Goal: Task Accomplishment & Management: Manage account settings

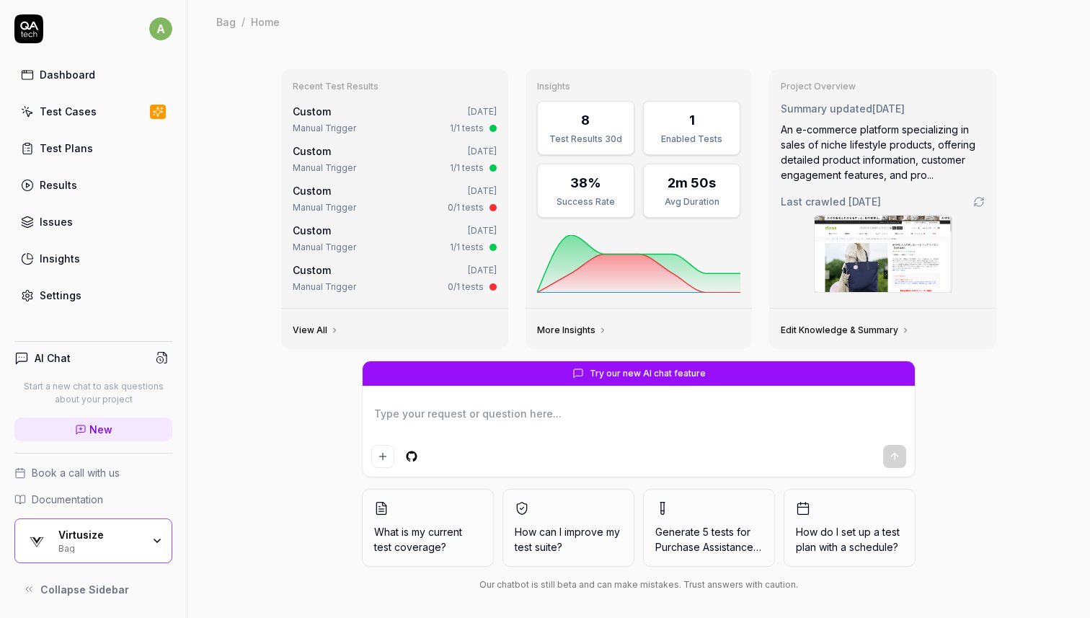
click at [131, 545] on div "Bag" at bounding box center [100, 547] width 84 height 12
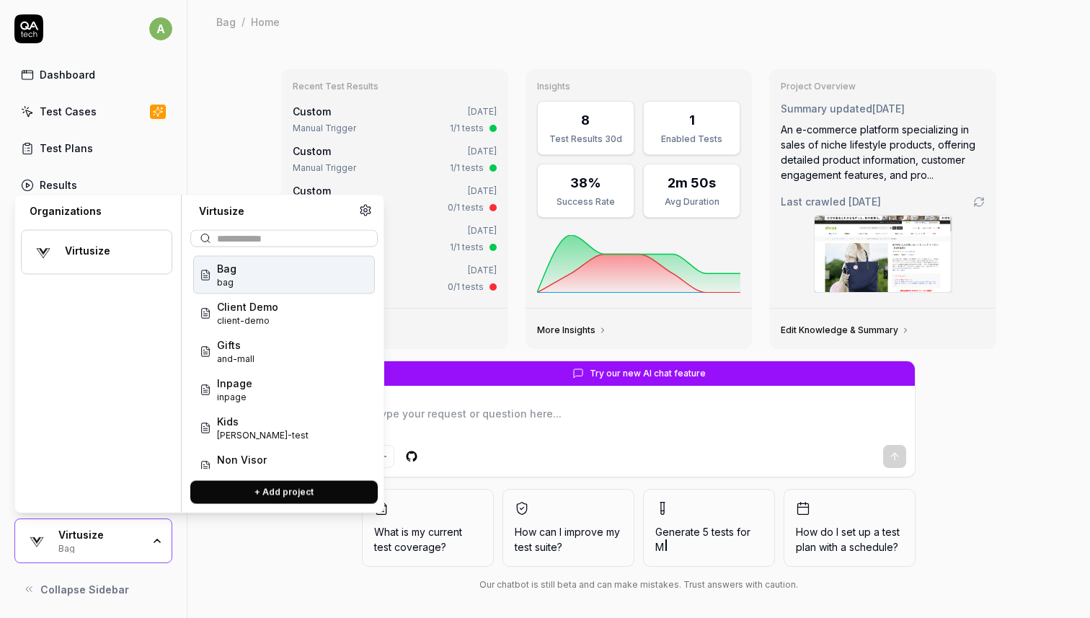
click at [103, 250] on div "Virtusize" at bounding box center [109, 250] width 88 height 13
click at [82, 244] on div "Virtusize" at bounding box center [109, 250] width 88 height 13
click at [156, 146] on link "Test Plans" at bounding box center [93, 148] width 158 height 28
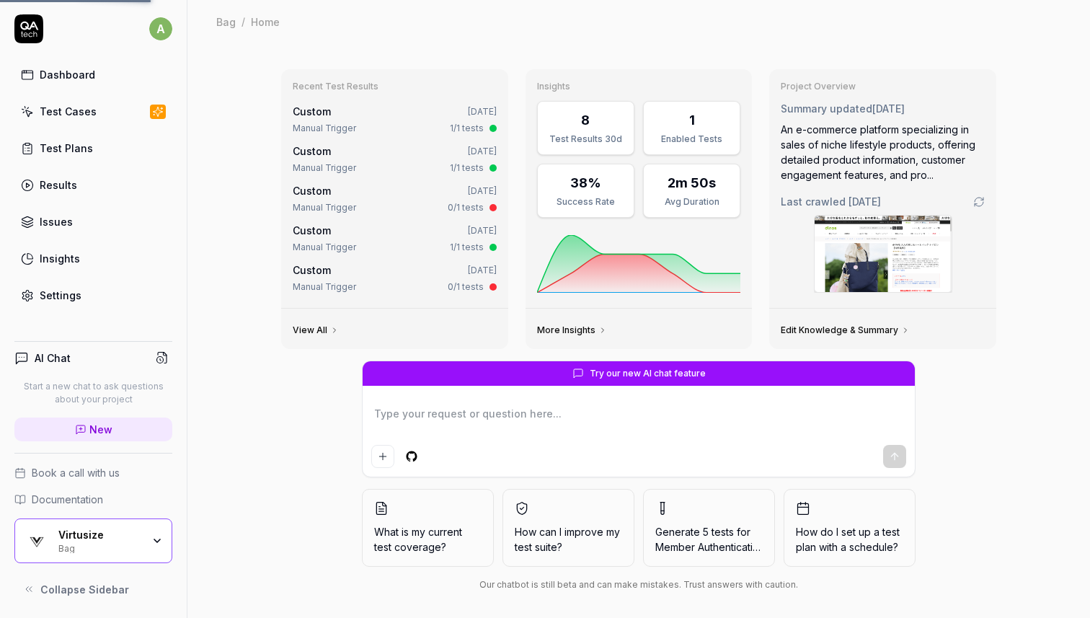
click at [73, 284] on link "Settings" at bounding box center [93, 295] width 158 height 28
type textarea "*"
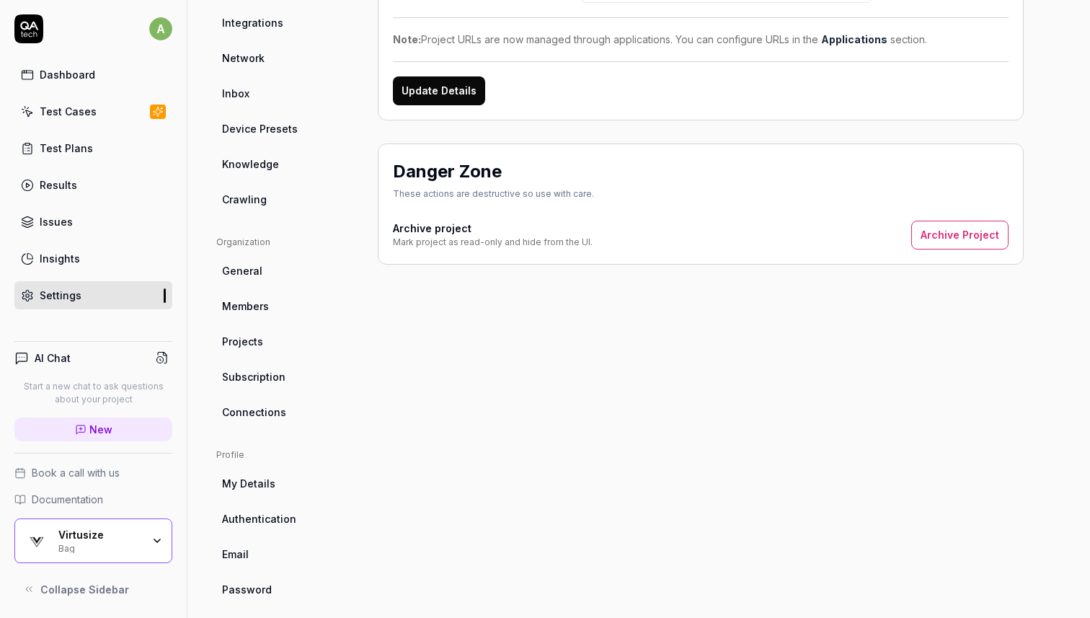
scroll to position [236, 0]
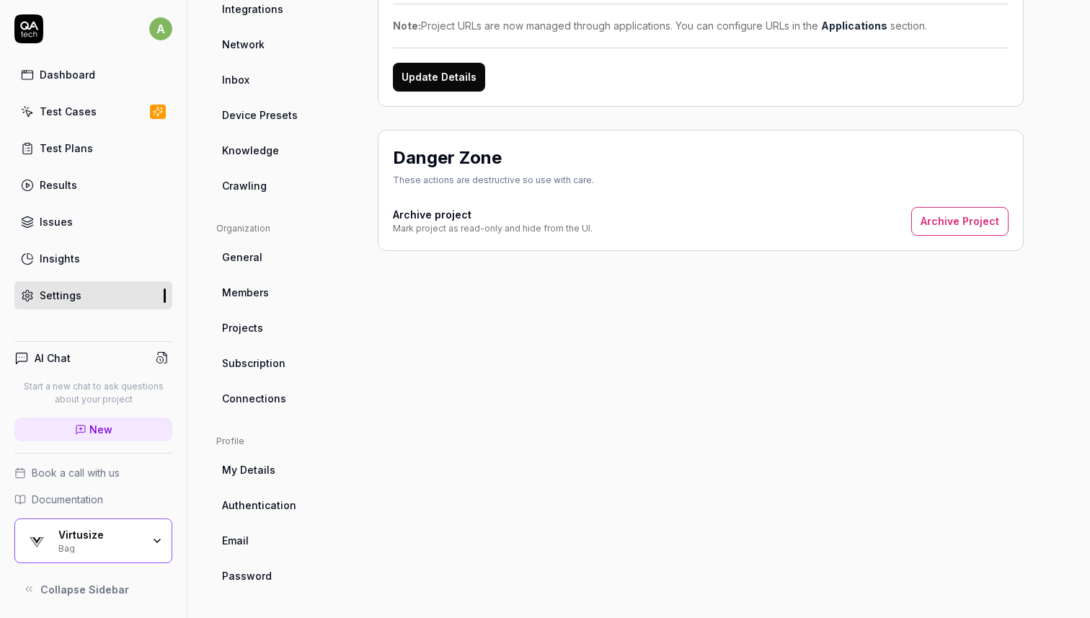
click at [267, 359] on span "Subscription" at bounding box center [253, 362] width 63 height 15
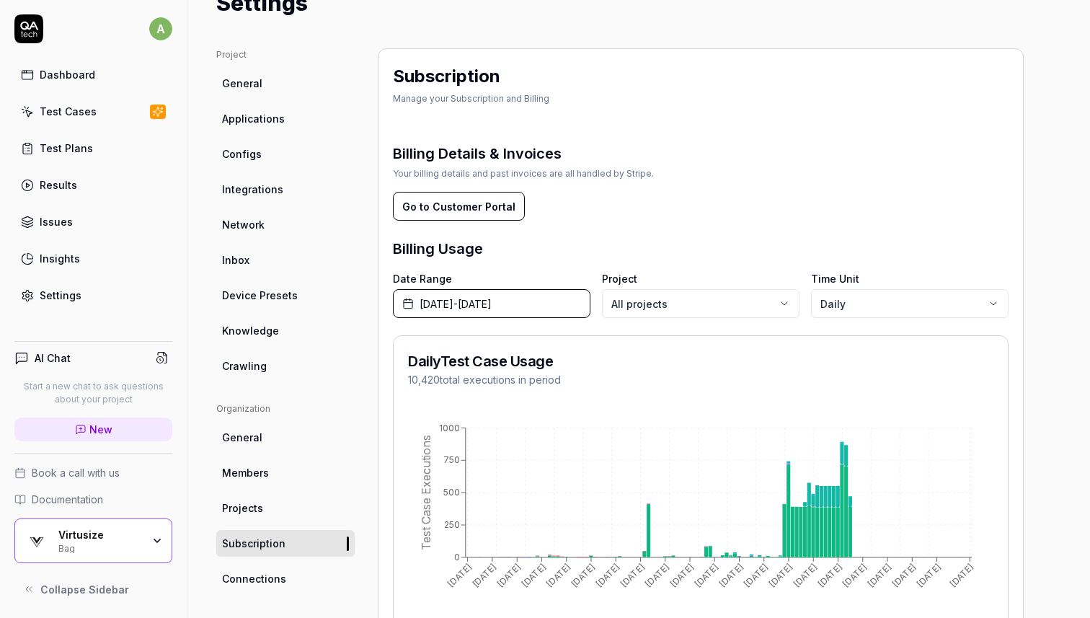
scroll to position [62, 0]
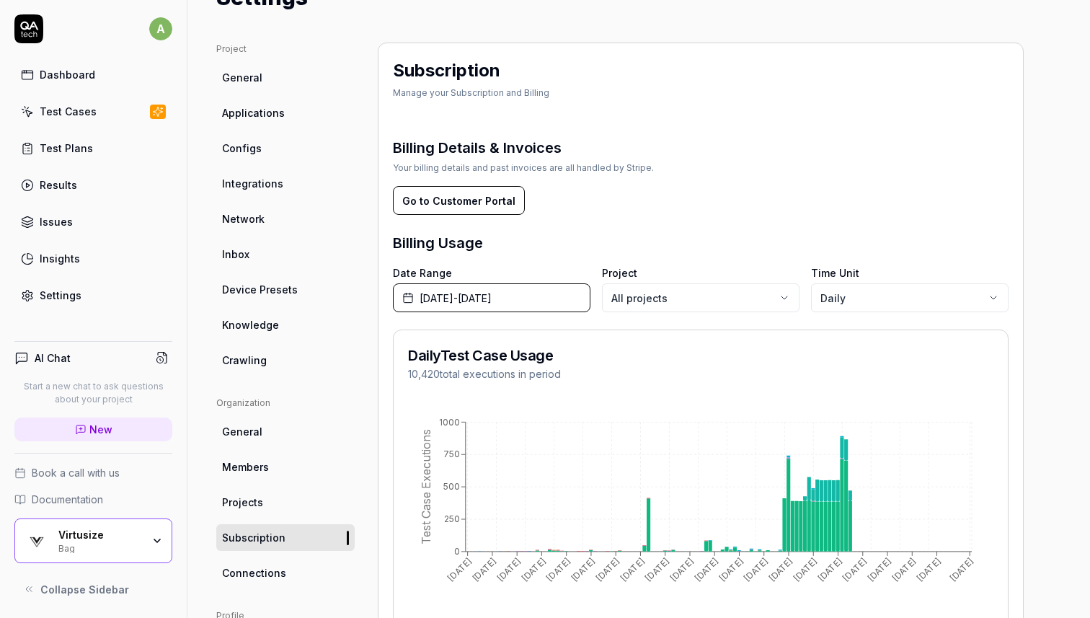
click at [481, 200] on button "Go to Customer Portal" at bounding box center [459, 200] width 132 height 29
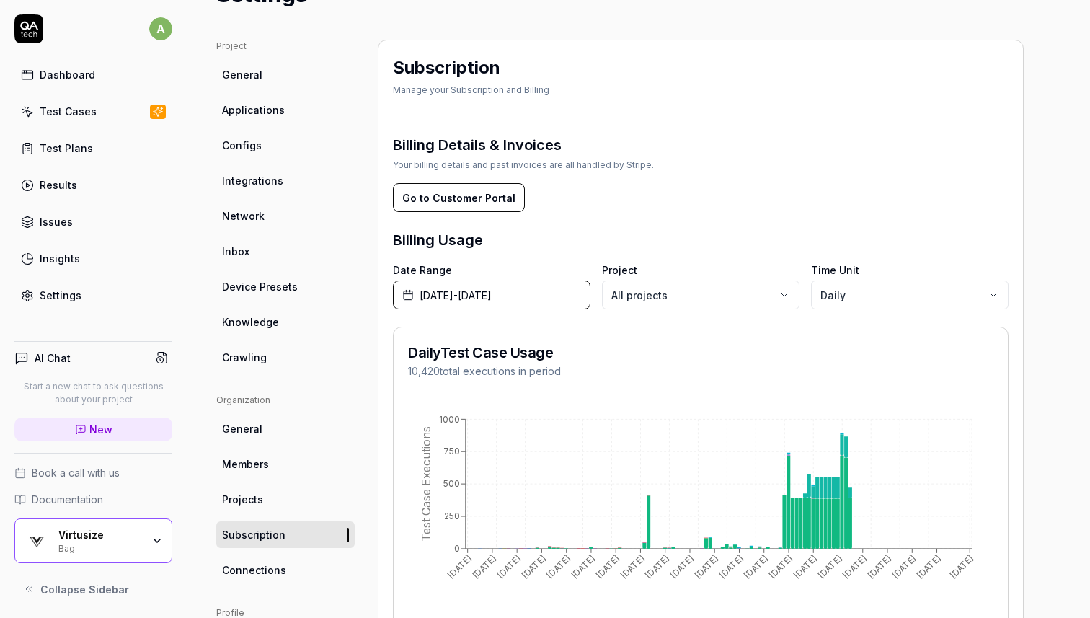
scroll to position [54, 0]
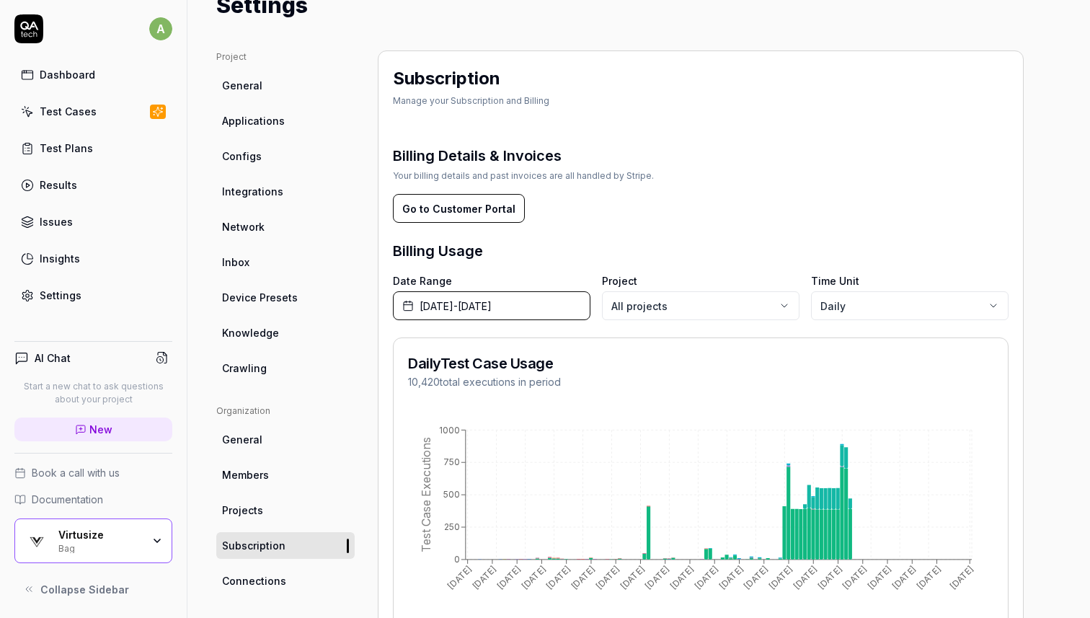
click at [543, 313] on button "July 1st, 2025 - October 31st, 2025" at bounding box center [491, 305] width 197 height 29
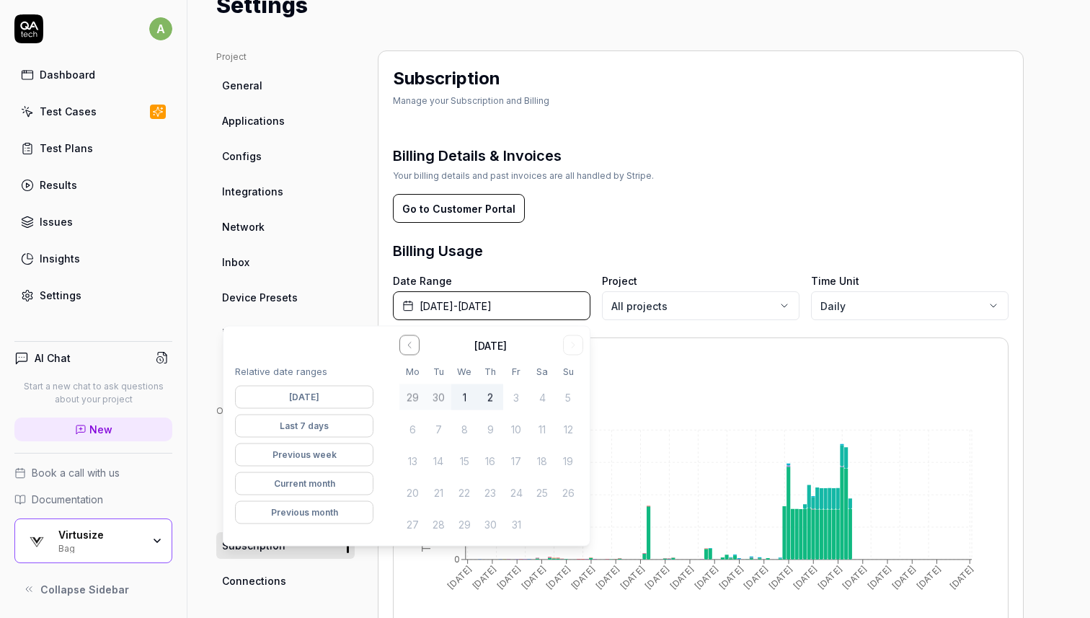
click at [355, 484] on button "Current month" at bounding box center [304, 483] width 138 height 23
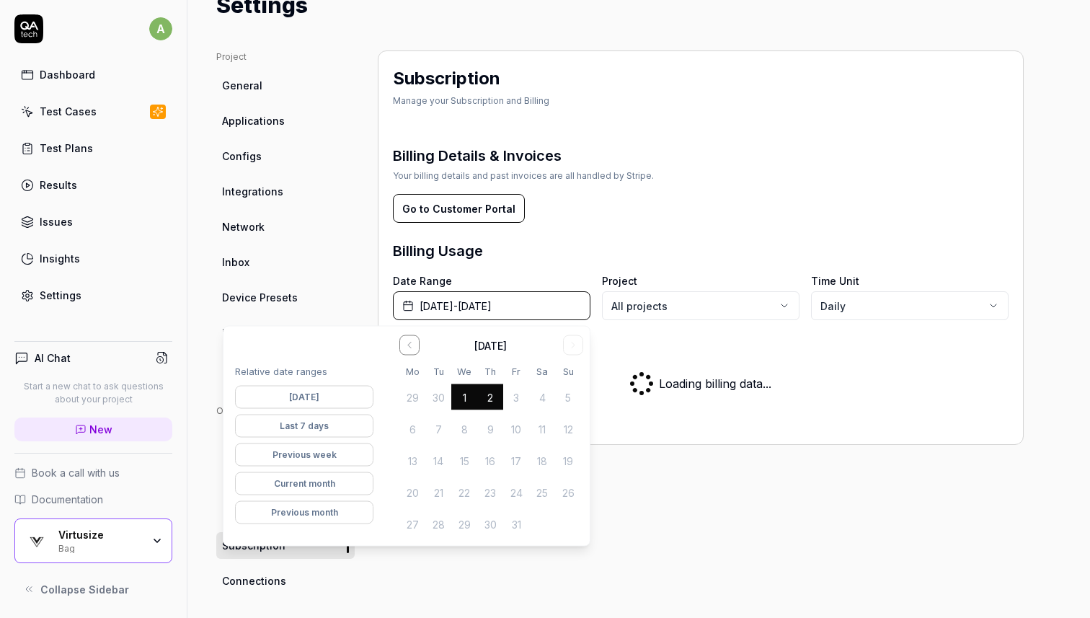
click at [358, 508] on button "Previous month" at bounding box center [304, 512] width 138 height 23
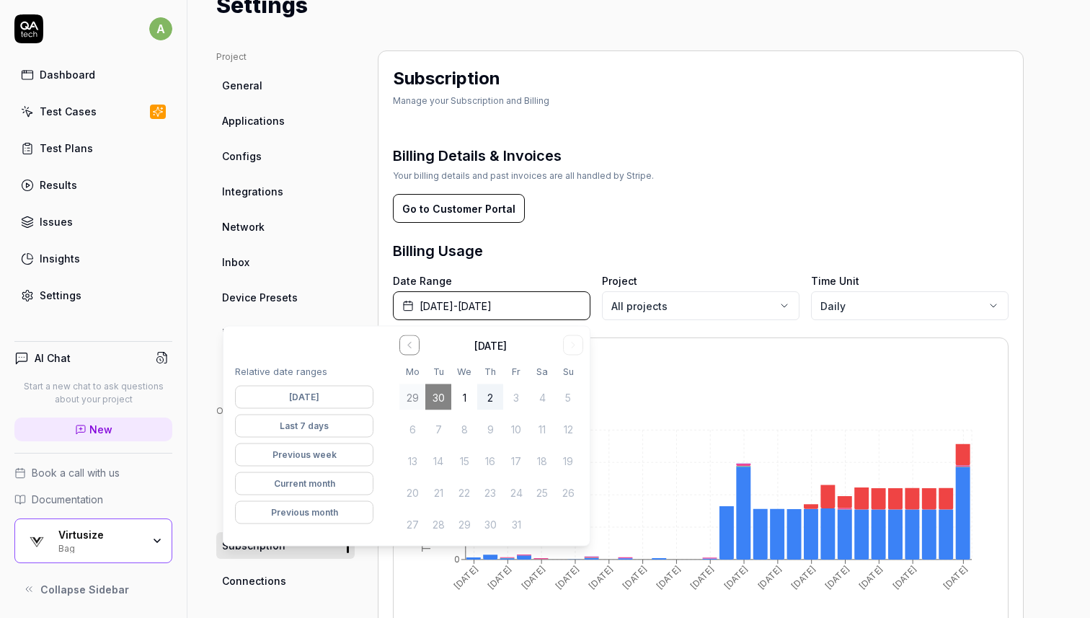
click at [684, 233] on div "Billing Details & Invoices Your billing details and past invoices are all handl…" at bounding box center [700, 394] width 615 height 533
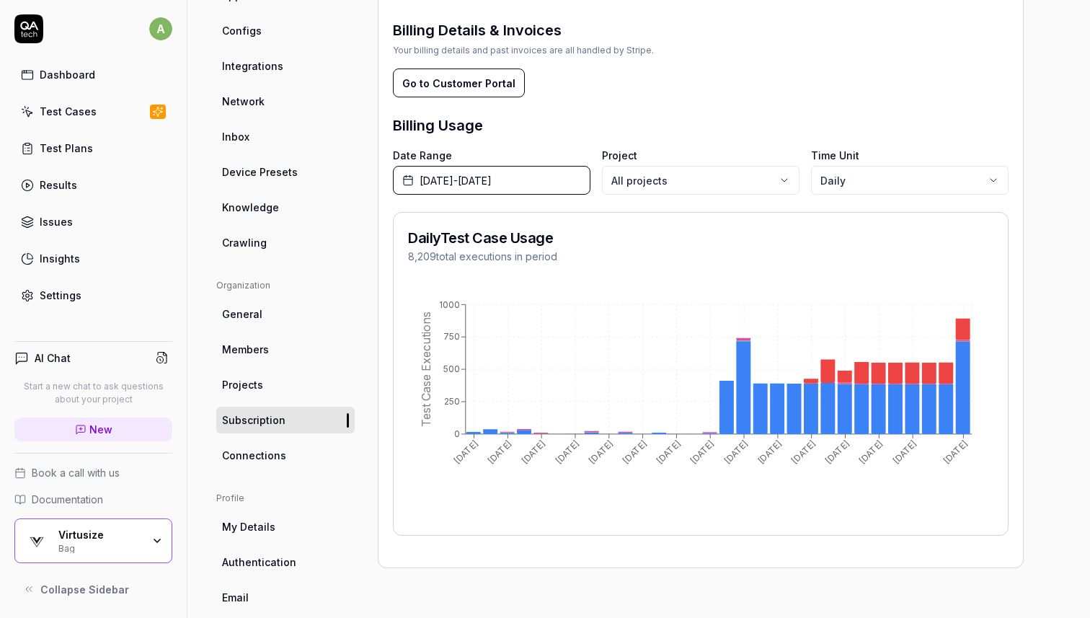
scroll to position [188, 0]
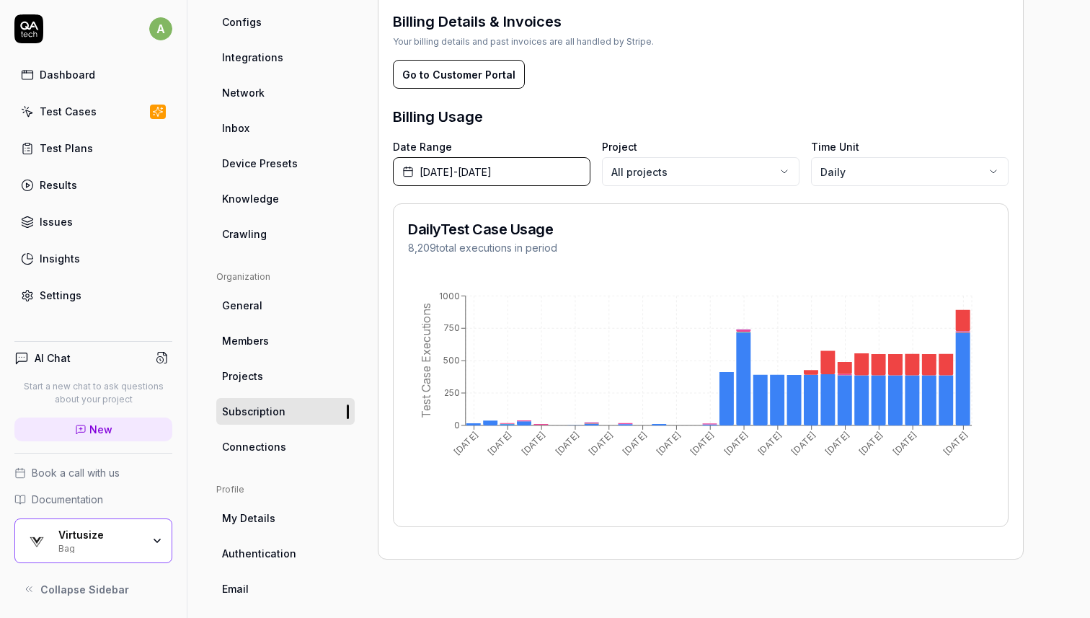
click at [270, 323] on ul "Organization General Members Projects Subscription Connections" at bounding box center [285, 365] width 138 height 190
click at [268, 313] on link "General" at bounding box center [285, 305] width 138 height 27
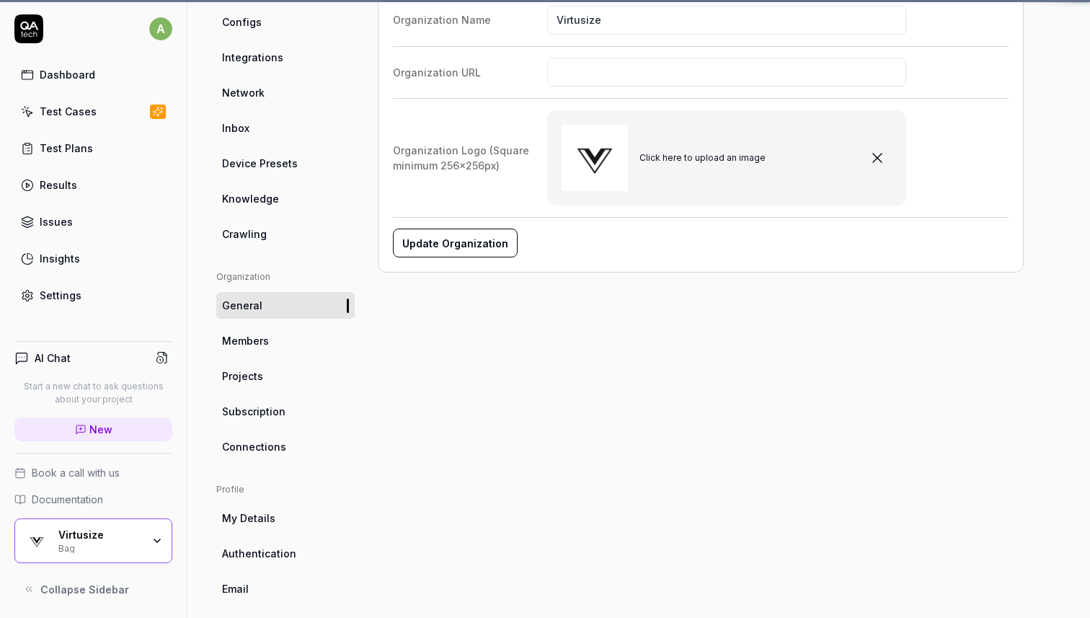
scroll to position [104, 0]
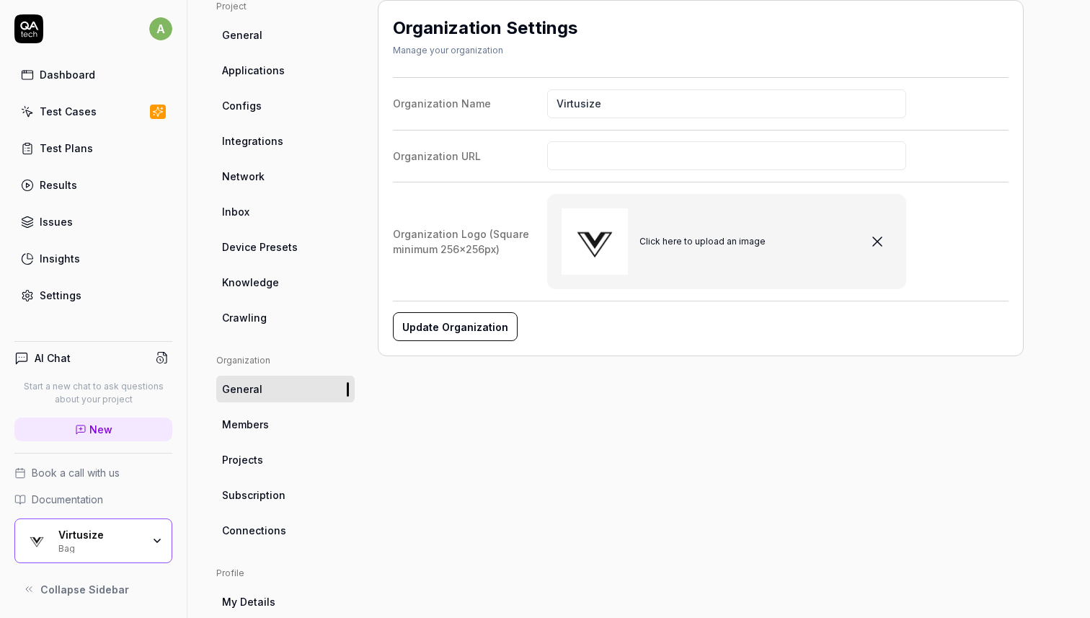
click at [264, 336] on div "Project General Applications Configs Integrations Network Inbox Device Presets …" at bounding box center [285, 360] width 138 height 721
click at [288, 422] on link "Members" at bounding box center [285, 424] width 138 height 27
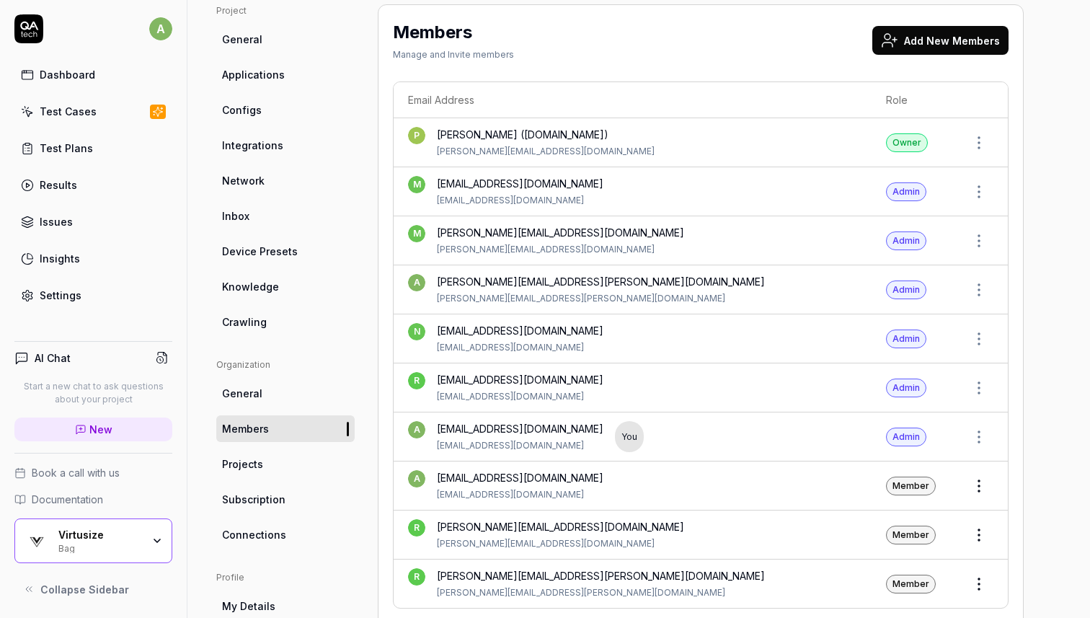
scroll to position [104, 0]
